Goal: Task Accomplishment & Management: Manage account settings

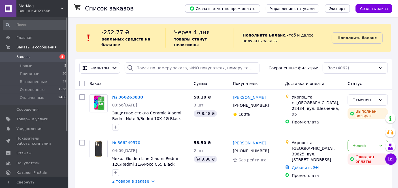
click at [35, 58] on span "Заказы" at bounding box center [34, 56] width 36 height 5
click at [48, 55] on span "Заказы" at bounding box center [34, 56] width 36 height 5
click at [392, 158] on span "1" at bounding box center [393, 155] width 5 height 5
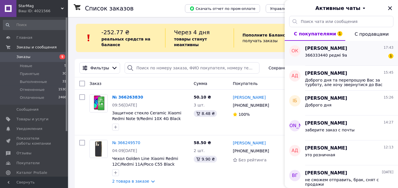
click at [354, 58] on div "366333440 редмі 9а 1" at bounding box center [349, 56] width 88 height 9
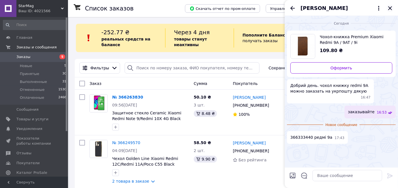
click at [390, 6] on icon "Закрыть" at bounding box center [389, 8] width 7 height 7
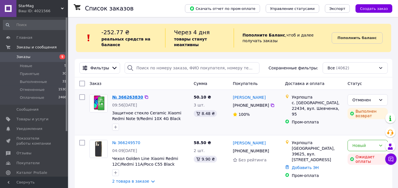
scroll to position [31, 0]
